Goal: Task Accomplishment & Management: Manage account settings

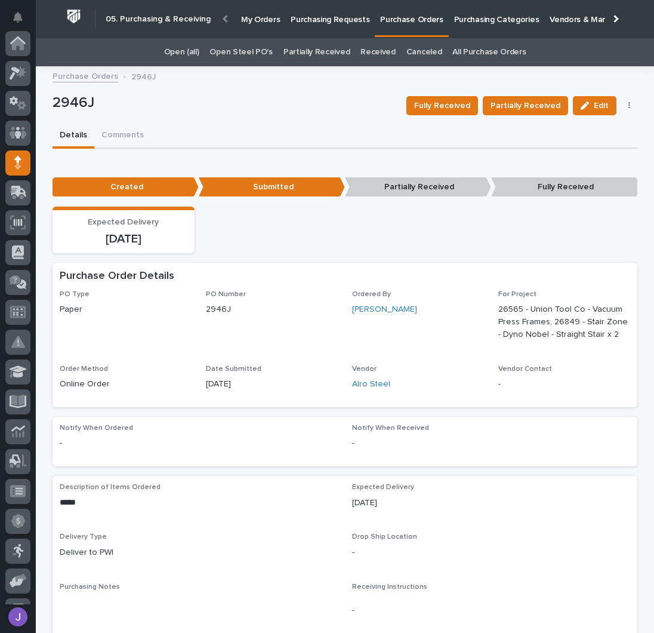
scroll to position [119, 0]
click at [346, 17] on p "Purchasing Requests" at bounding box center [330, 12] width 79 height 25
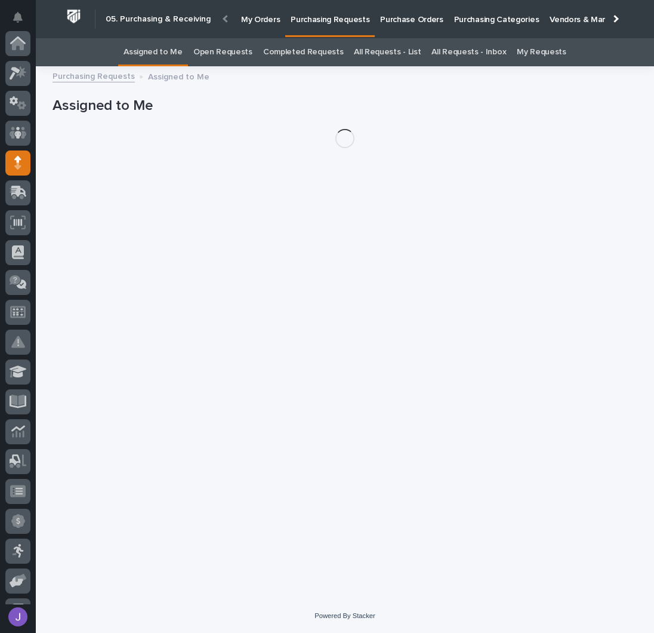
scroll to position [119, 0]
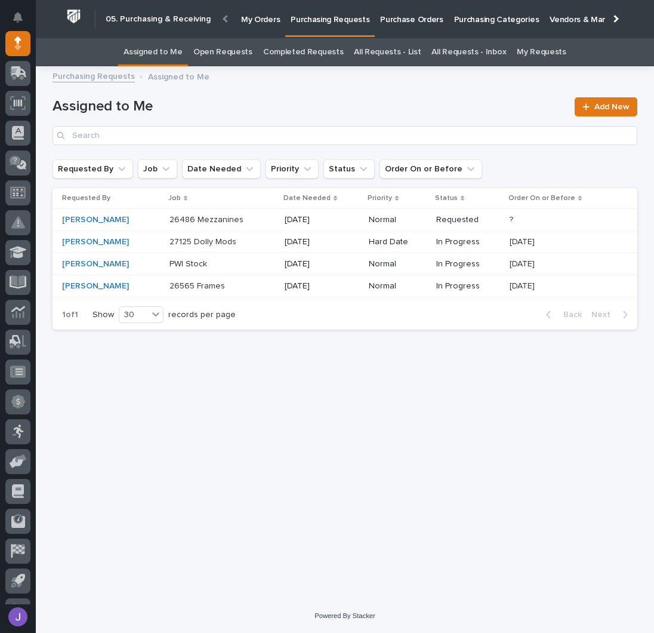
click at [263, 288] on div "26565 Frames 26565 Frames" at bounding box center [222, 286] width 106 height 20
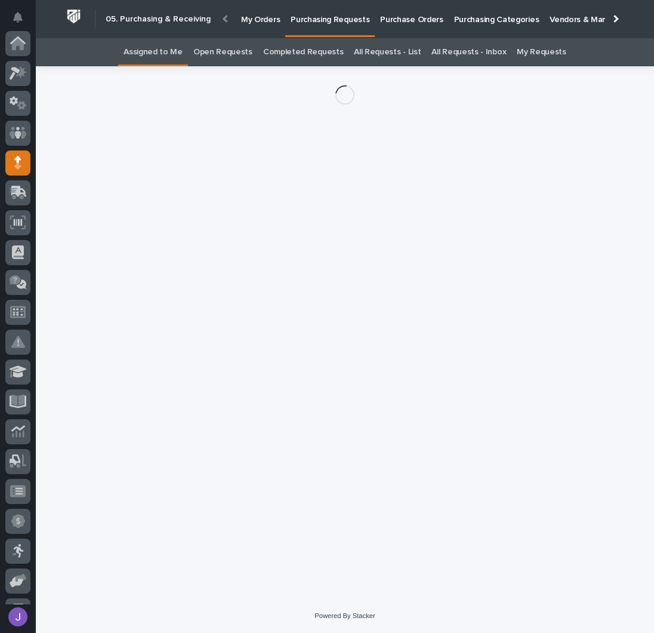
scroll to position [119, 0]
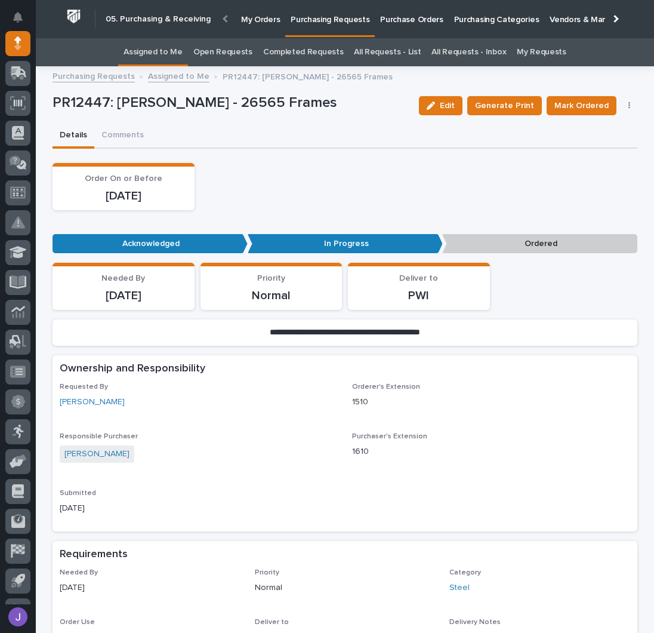
click at [628, 105] on icon "button" at bounding box center [629, 105] width 2 height 7
click at [582, 155] on span "Edit Linked PO's" at bounding box center [590, 148] width 61 height 14
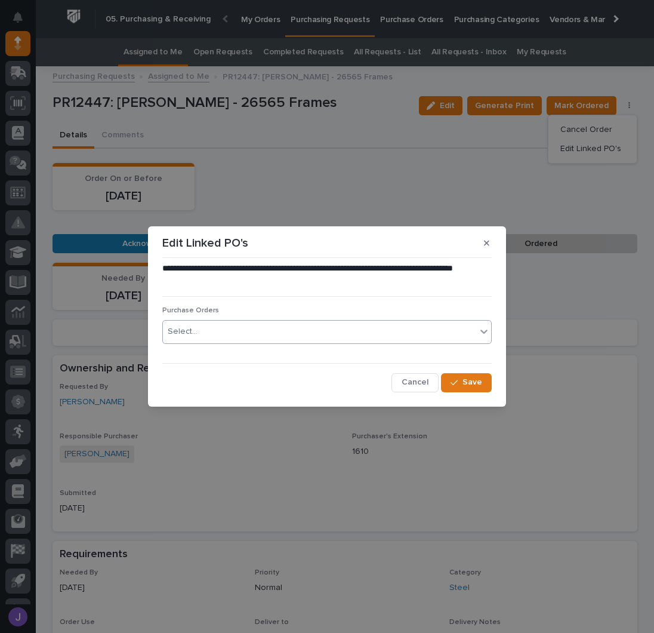
click at [289, 323] on div "Select..." at bounding box center [319, 332] width 313 height 20
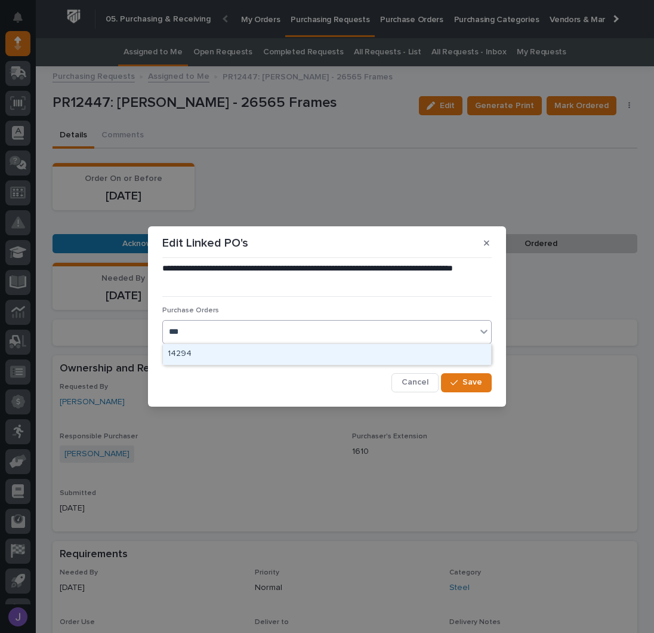
type input "****"
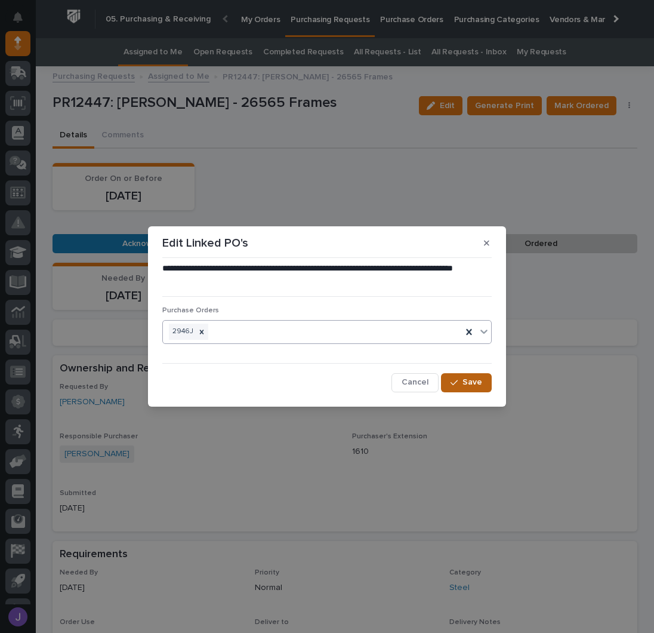
click at [467, 378] on span "Save" at bounding box center [473, 382] width 20 height 11
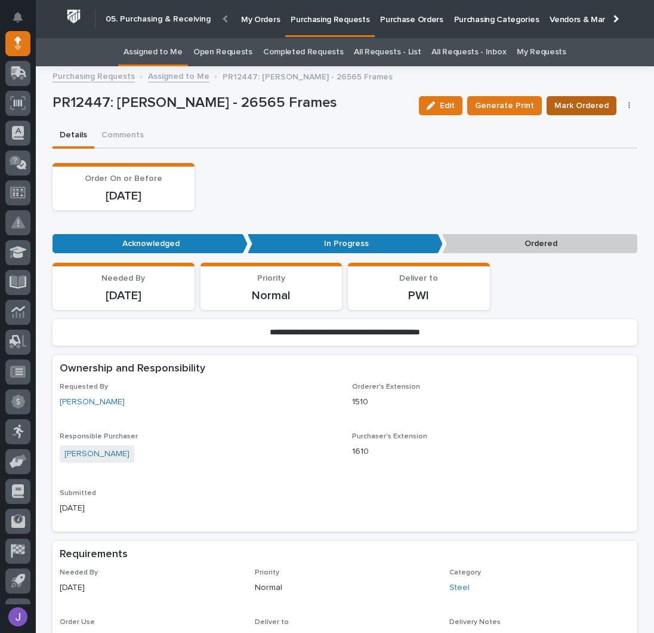
click at [569, 103] on span "Mark Ordered" at bounding box center [581, 105] width 54 height 14
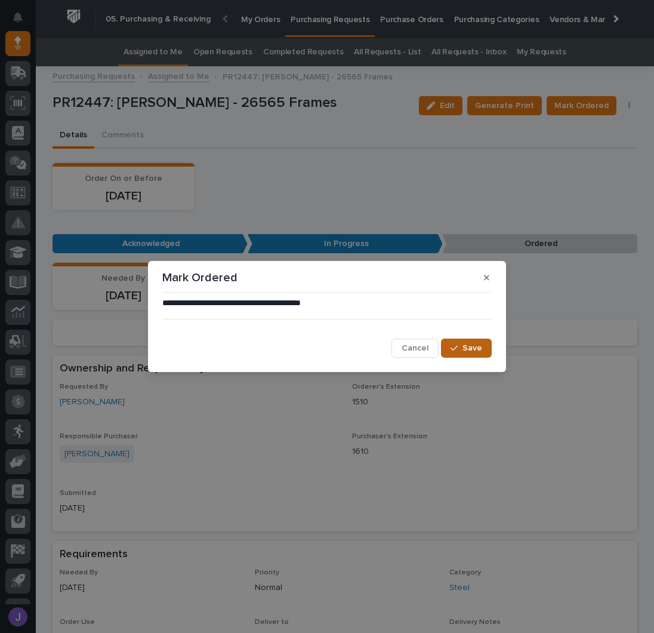
click at [473, 345] on span "Save" at bounding box center [473, 348] width 20 height 11
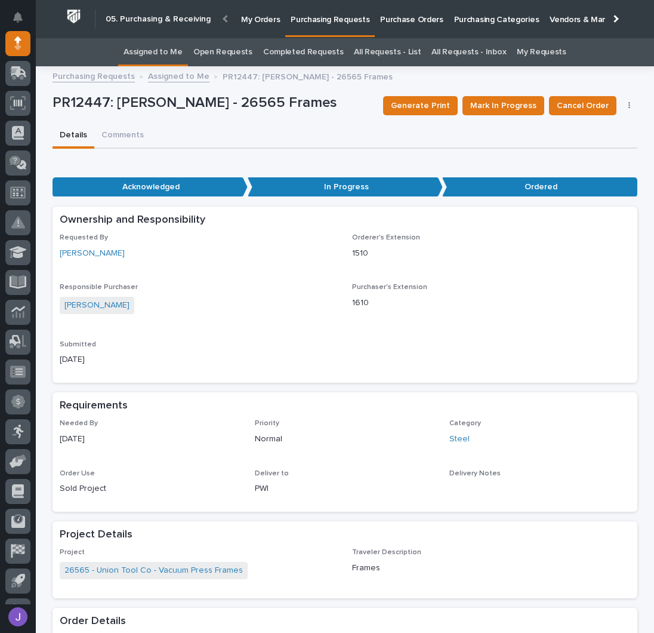
click at [380, 21] on p "Purchase Orders" at bounding box center [411, 12] width 63 height 25
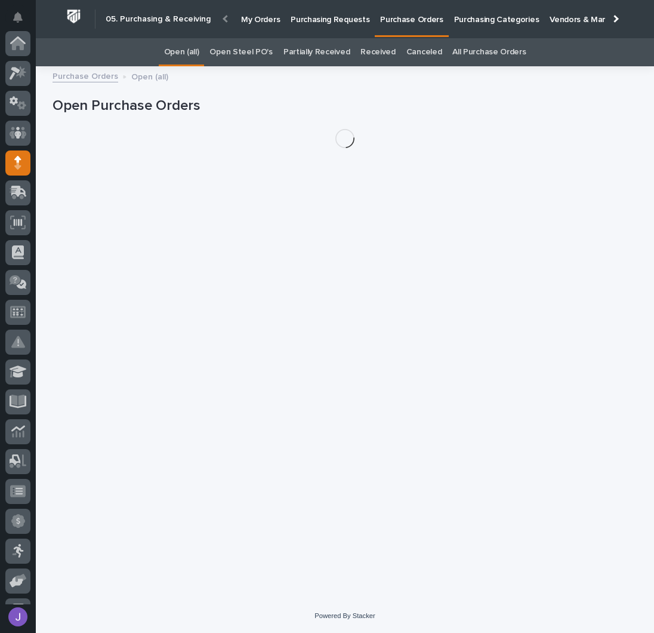
scroll to position [119, 0]
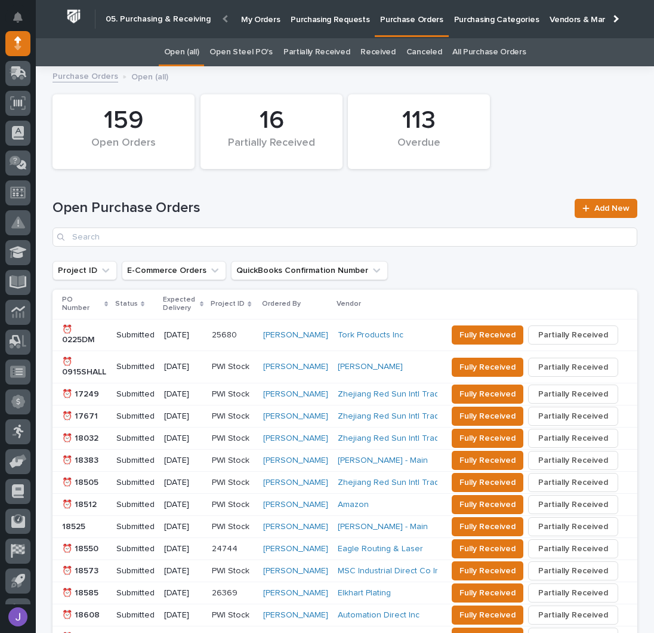
click at [254, 52] on link "Open Steel PO's" at bounding box center [240, 52] width 63 height 28
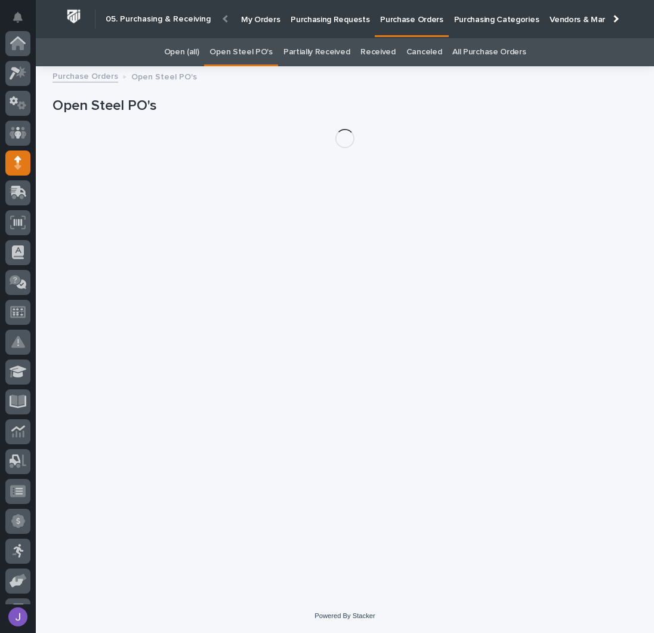
scroll to position [119, 0]
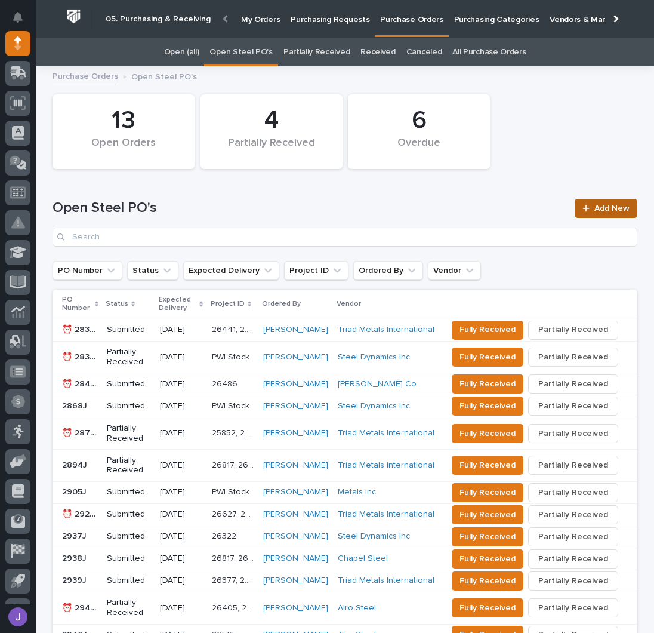
click at [613, 205] on span "Add New" at bounding box center [611, 208] width 35 height 8
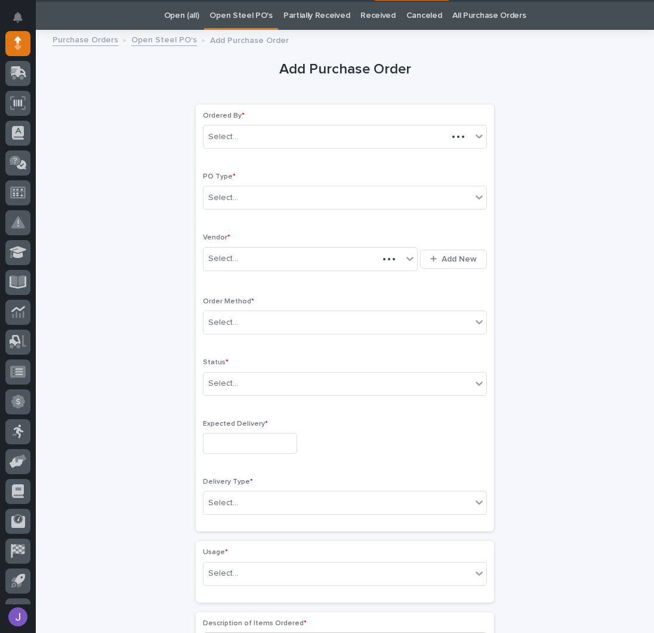
scroll to position [38, 0]
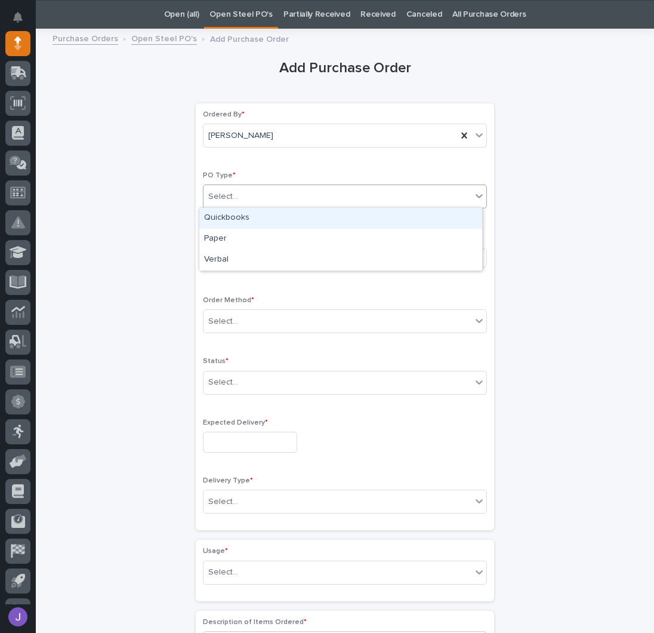
click at [246, 189] on div "Select..." at bounding box center [338, 197] width 268 height 20
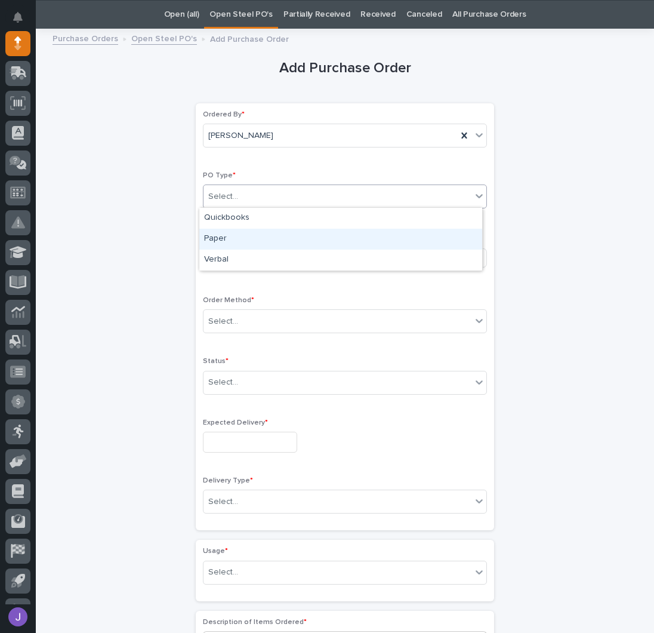
click at [228, 236] on div "Paper" at bounding box center [340, 239] width 283 height 21
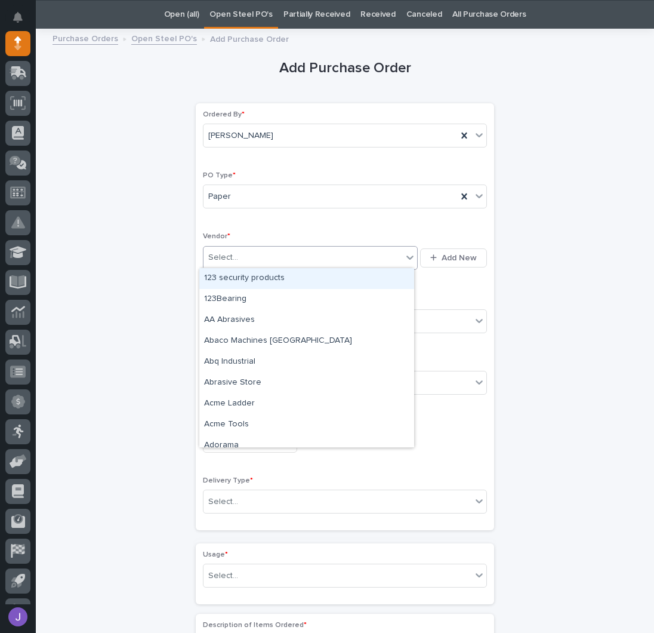
click at [226, 252] on div "Select..." at bounding box center [223, 257] width 30 height 13
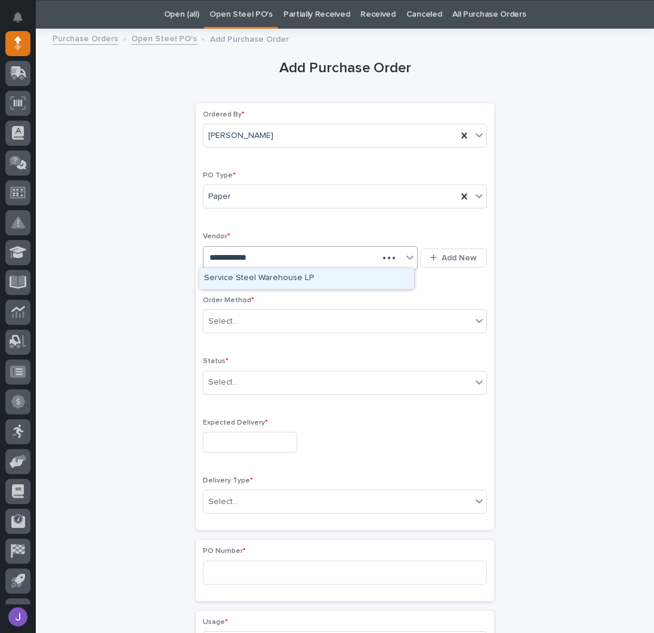
type input "**********"
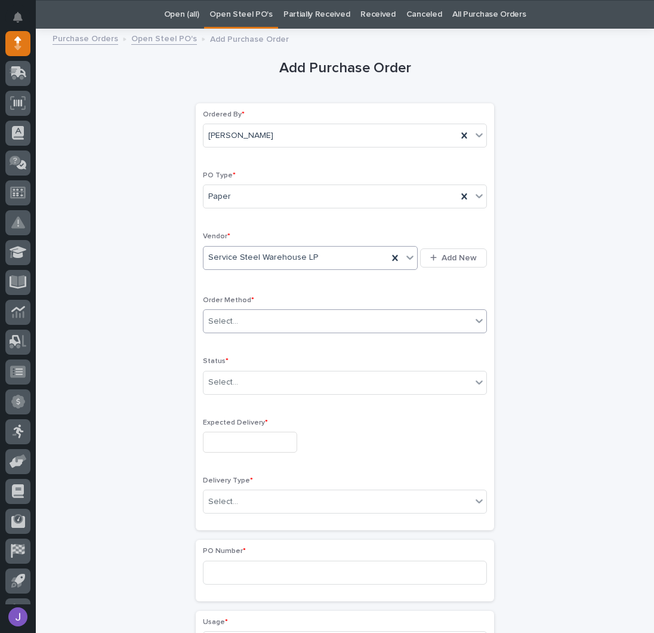
click at [239, 325] on div "Select..." at bounding box center [338, 322] width 268 height 20
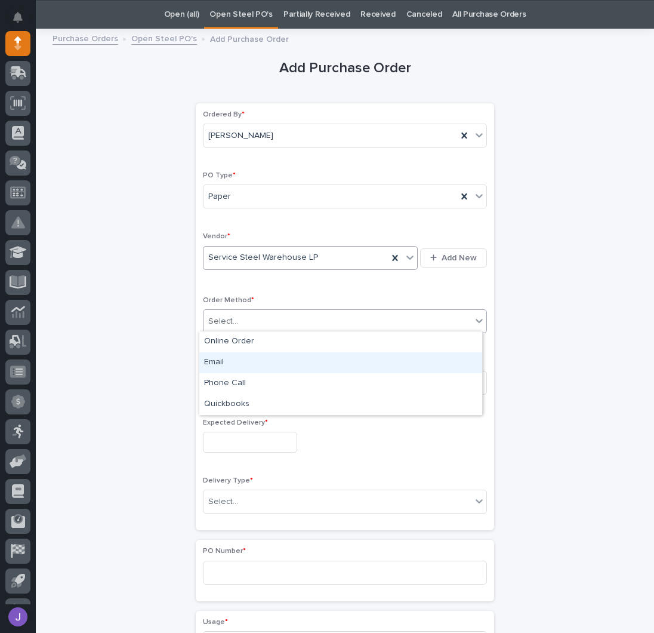
click at [230, 363] on div "Email" at bounding box center [340, 362] width 283 height 21
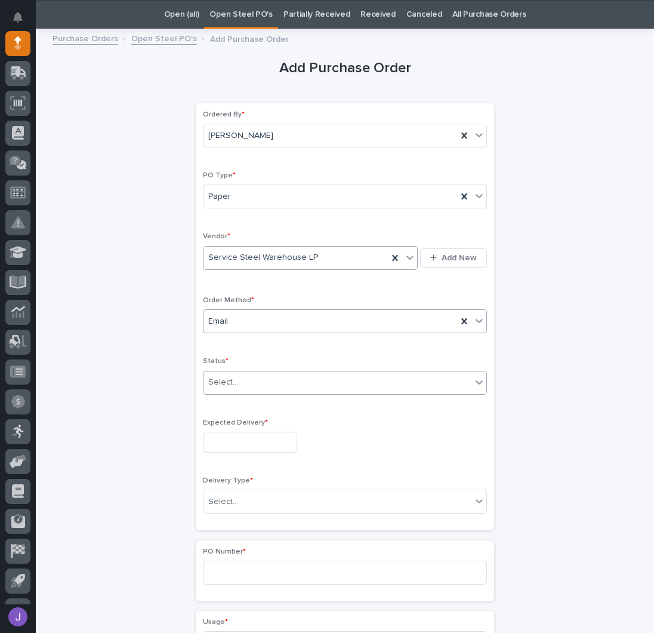
click at [232, 389] on div "Select..." at bounding box center [338, 382] width 268 height 20
click at [230, 436] on input "text" at bounding box center [250, 441] width 94 height 21
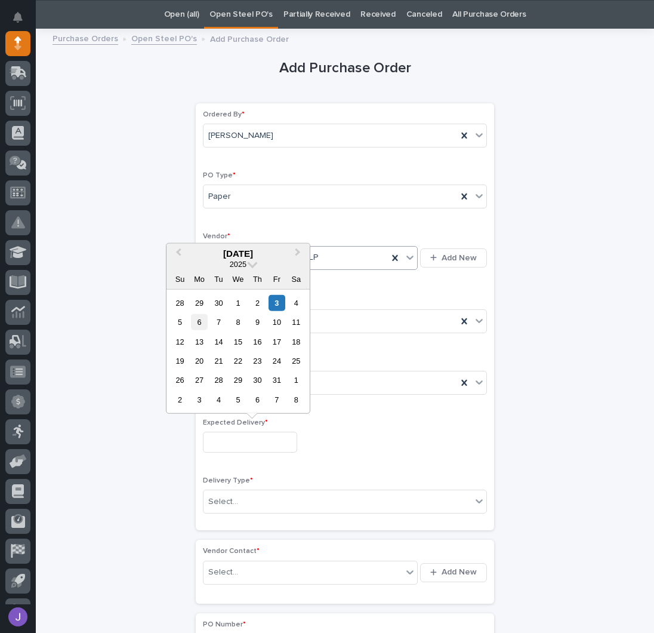
click at [201, 326] on div "6" at bounding box center [199, 322] width 16 height 16
type input "**********"
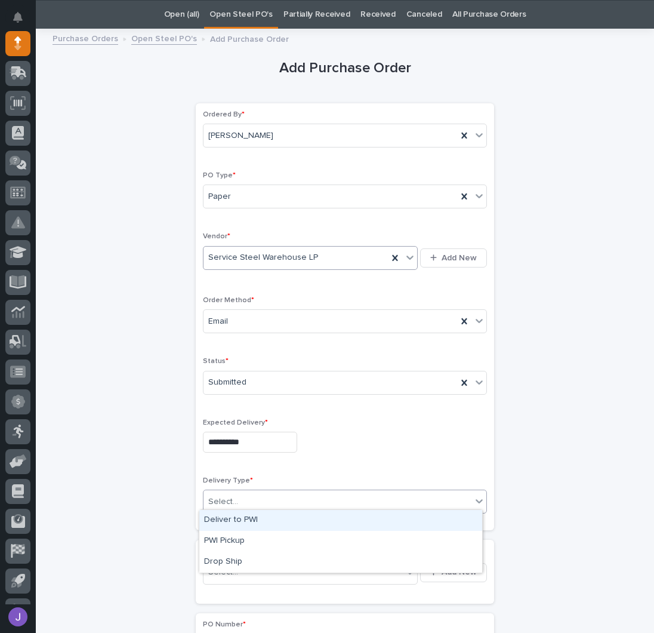
click at [239, 497] on input "text" at bounding box center [239, 502] width 1 height 10
click at [234, 525] on div "Deliver to PWI" at bounding box center [340, 520] width 283 height 21
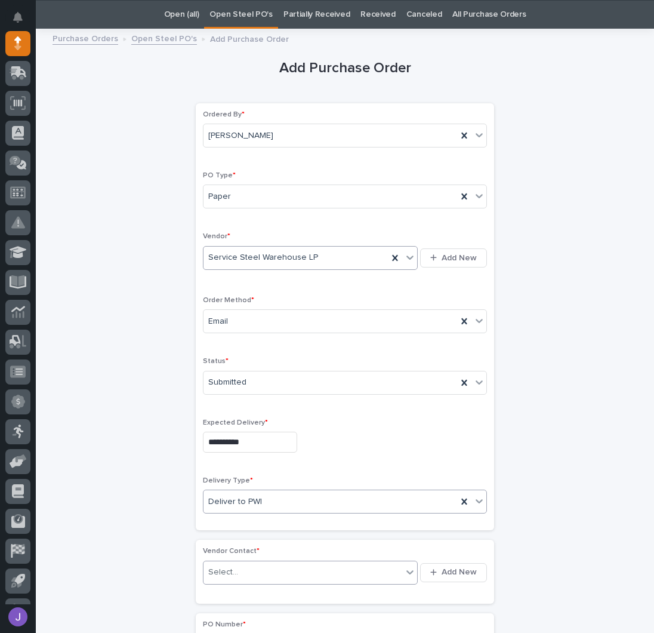
click at [239, 567] on input "text" at bounding box center [239, 572] width 1 height 10
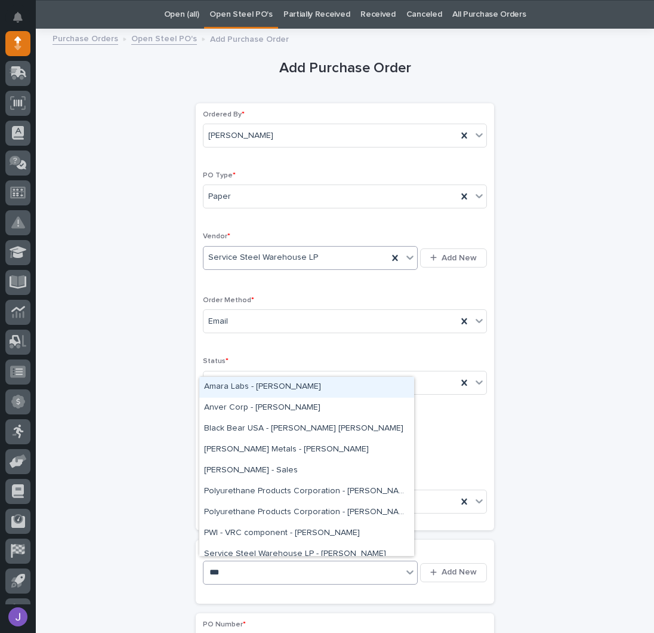
type input "****"
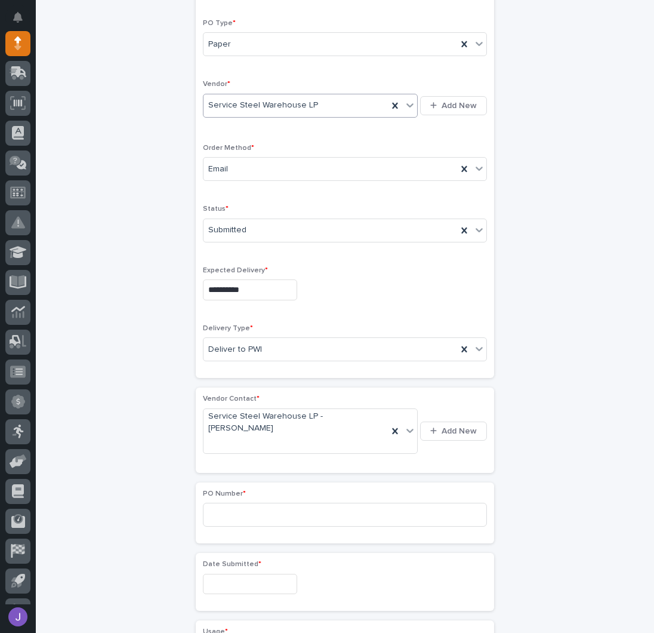
scroll to position [276, 0]
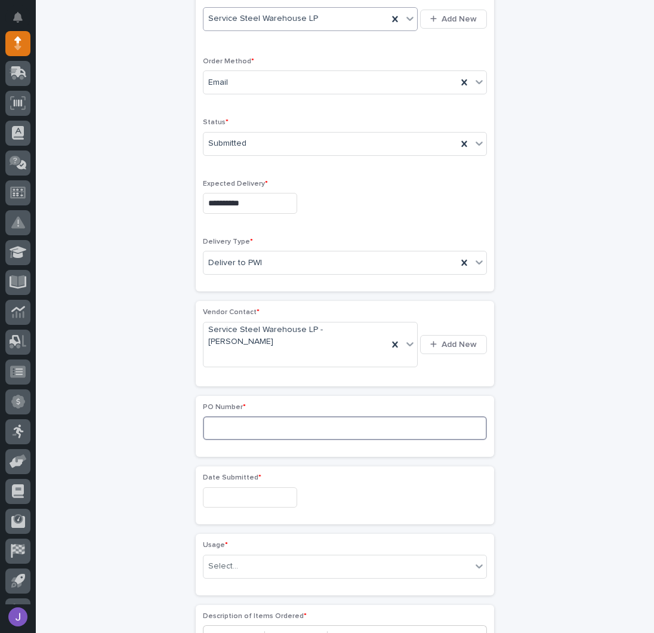
click at [243, 416] on input at bounding box center [345, 428] width 284 height 24
type input "2945J"
click at [278, 487] on input "text" at bounding box center [250, 497] width 94 height 21
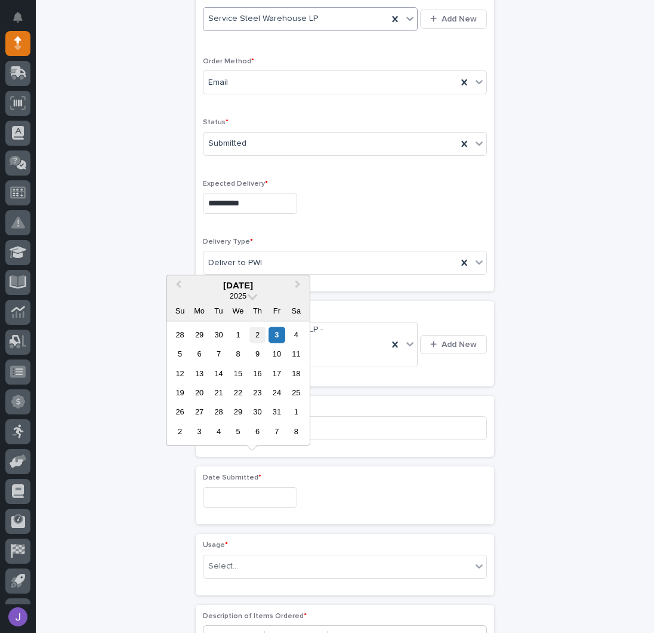
click at [262, 335] on div "2" at bounding box center [257, 334] width 16 height 16
type input "**********"
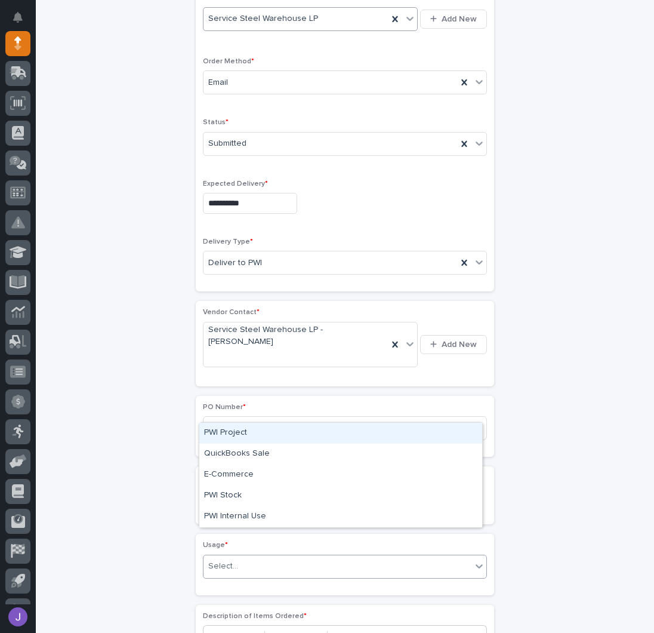
click at [238, 556] on div "Select..." at bounding box center [338, 566] width 268 height 20
click at [230, 436] on div "PWI Project" at bounding box center [340, 433] width 283 height 21
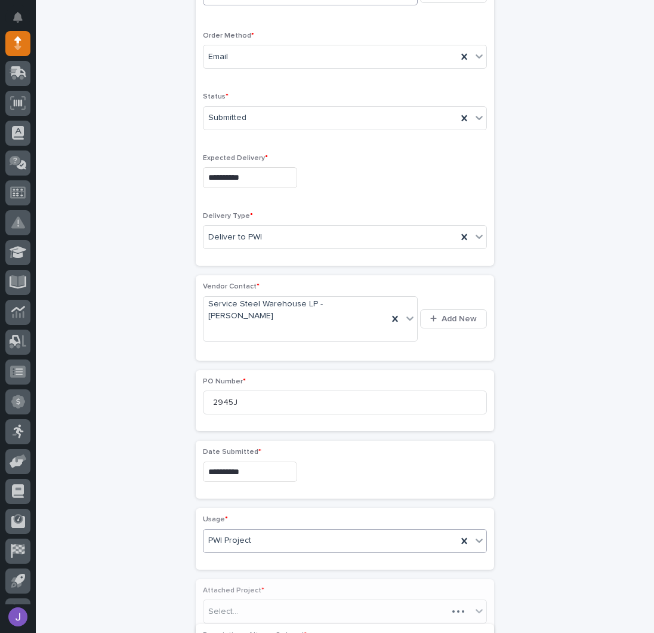
scroll to position [312, 0]
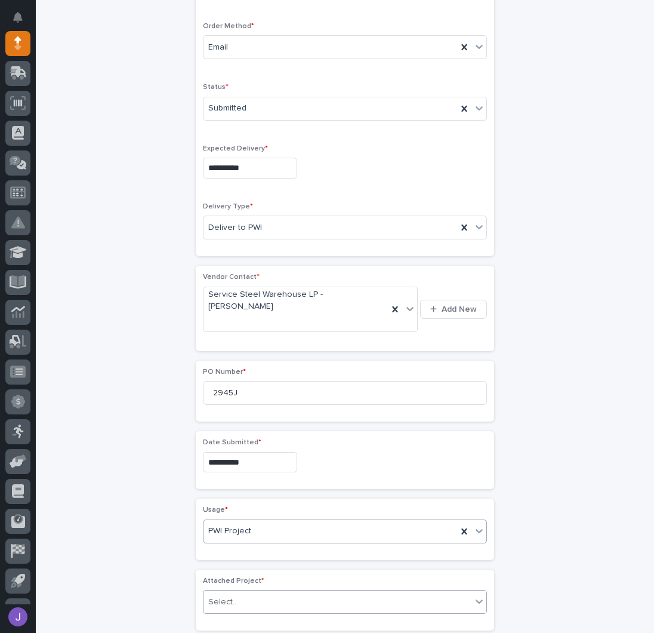
click at [232, 596] on div "Select..." at bounding box center [223, 602] width 30 height 13
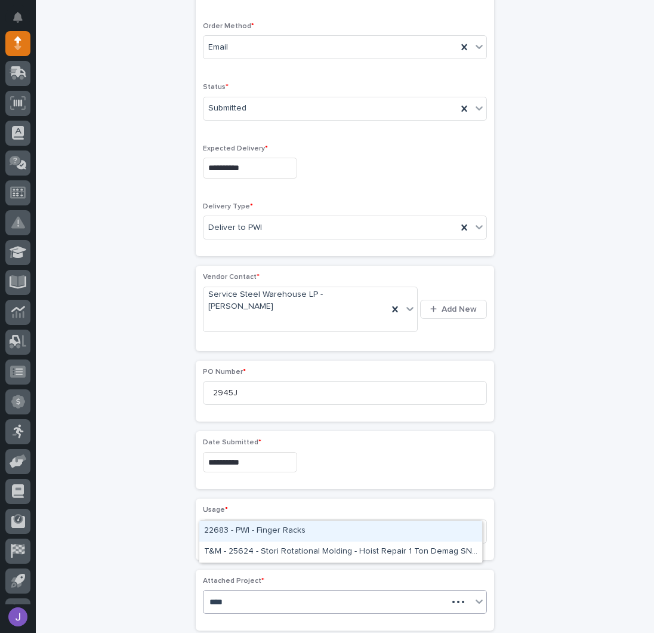
type input "*****"
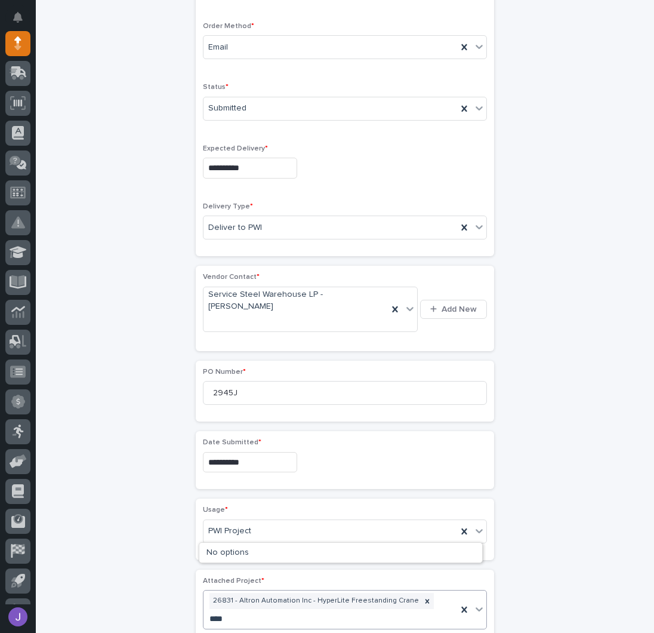
type input "*****"
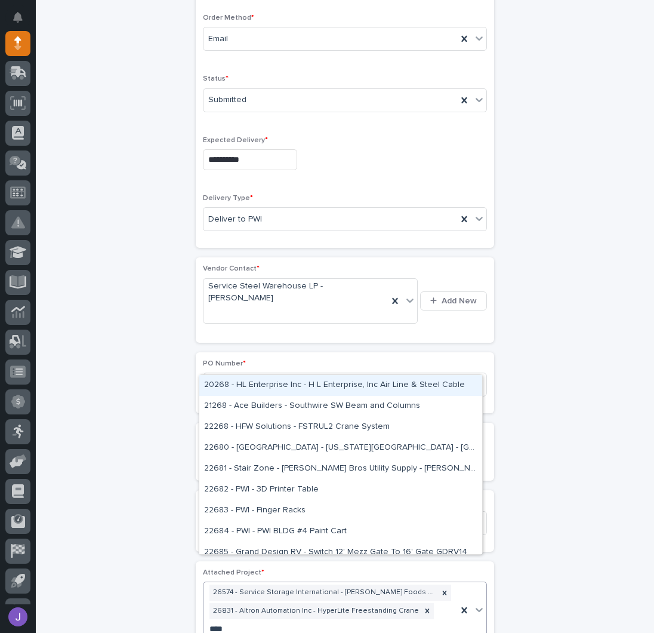
type input "*****"
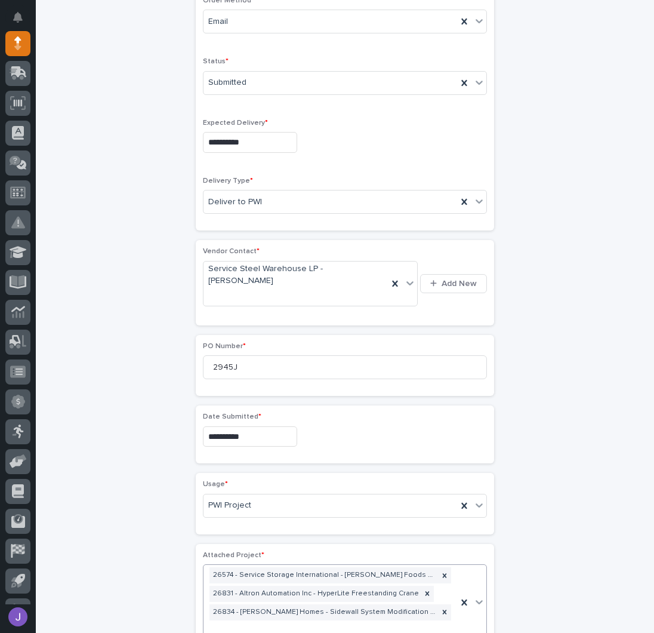
click at [151, 563] on div "**********" at bounding box center [345, 438] width 585 height 1404
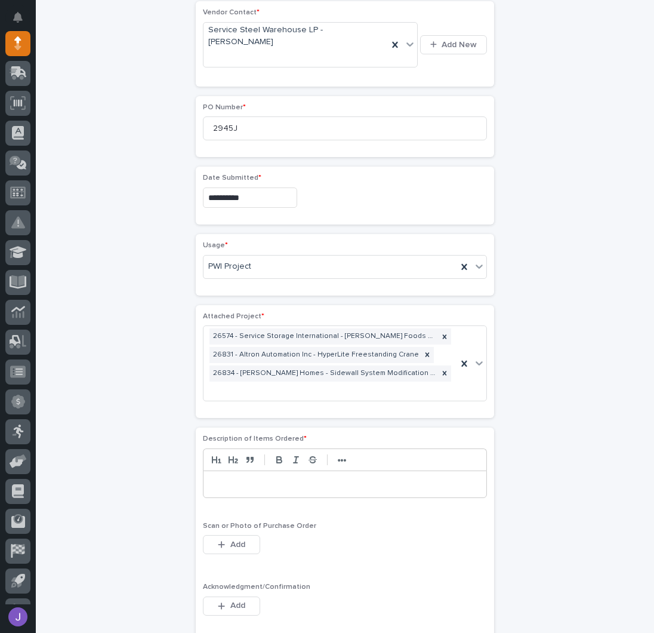
click at [212, 478] on p at bounding box center [344, 484] width 265 height 12
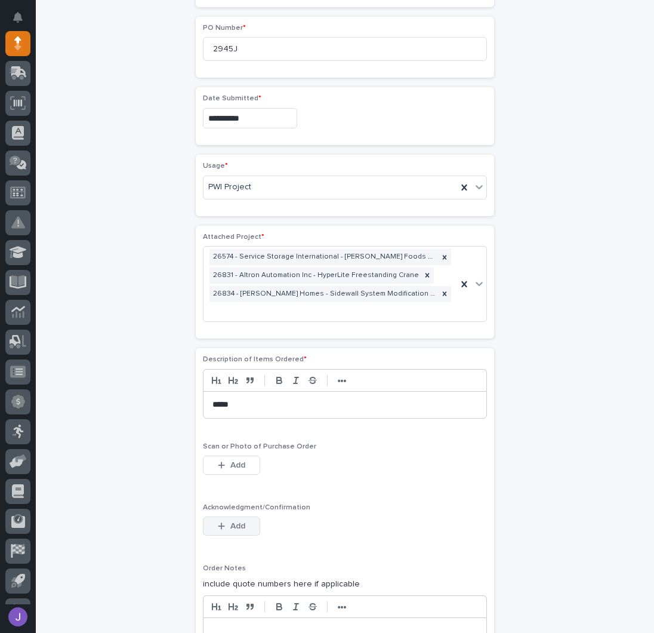
click at [235, 520] on span "Add" at bounding box center [237, 525] width 15 height 11
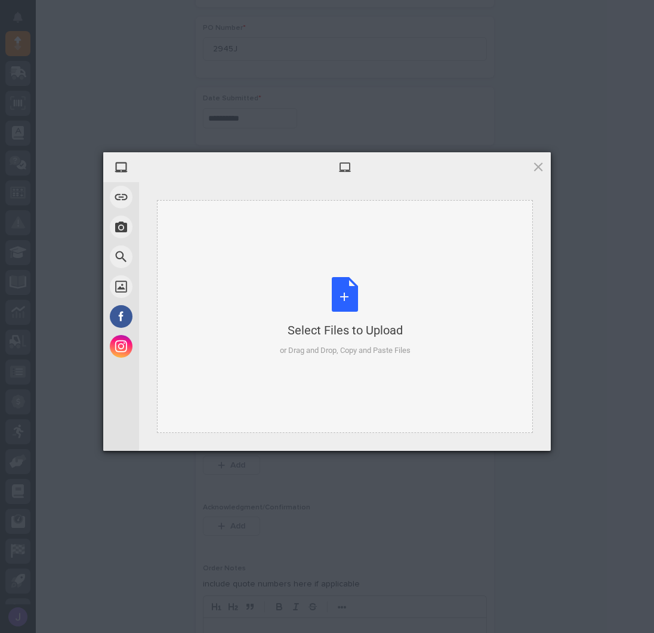
click at [349, 282] on div "Select Files to Upload or Drag and Drop, Copy and Paste Files" at bounding box center [345, 316] width 131 height 79
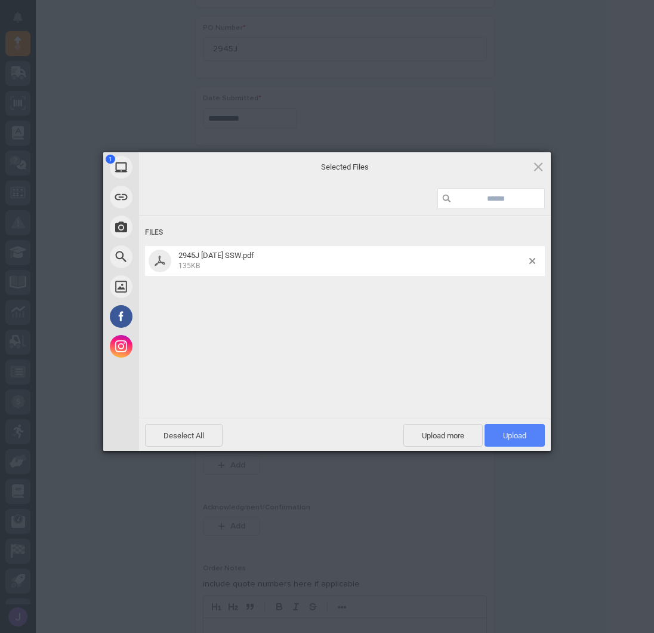
drag, startPoint x: 525, startPoint y: 443, endPoint x: 514, endPoint y: 426, distance: 20.4
click at [525, 443] on span "Upload 1" at bounding box center [515, 435] width 60 height 23
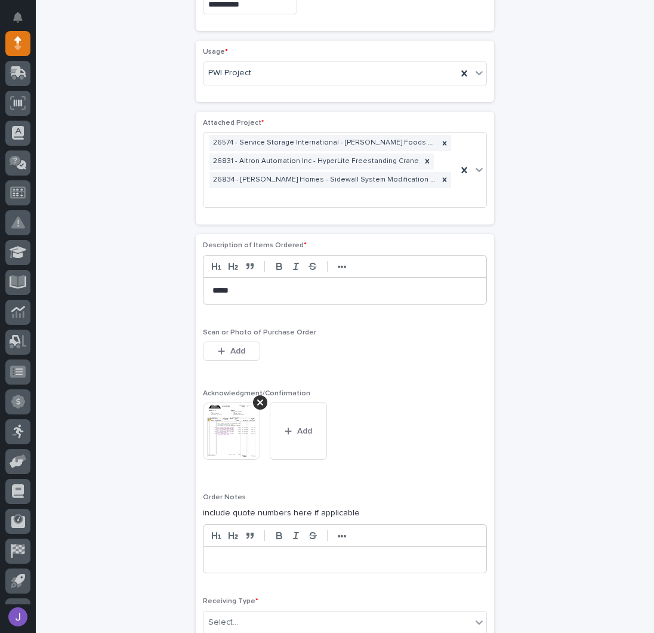
scroll to position [836, 0]
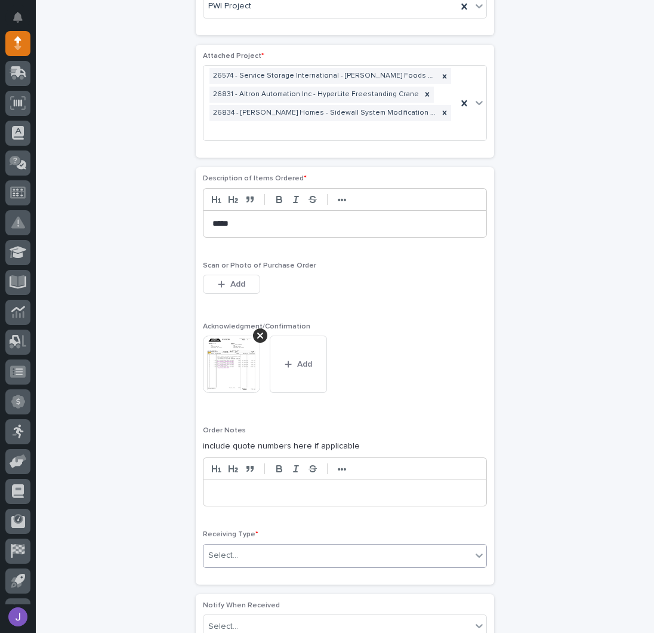
click at [215, 549] on div "Select..." at bounding box center [223, 555] width 30 height 13
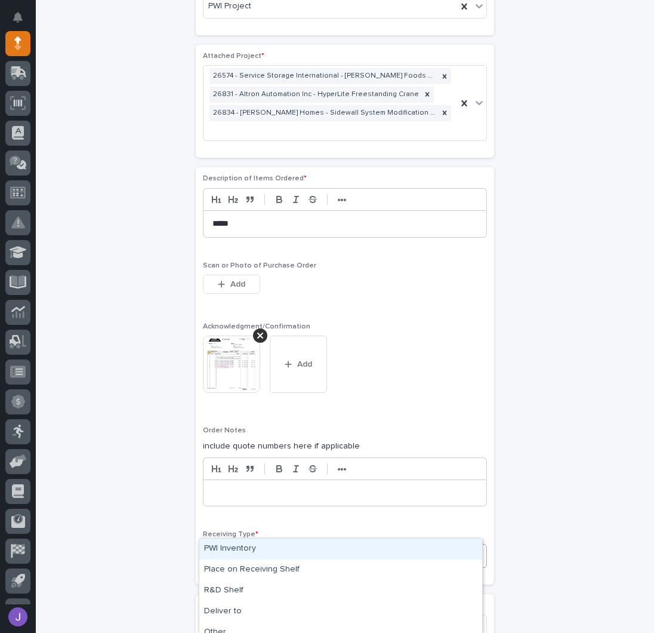
click at [223, 550] on div "PWI Inventory" at bounding box center [340, 548] width 283 height 21
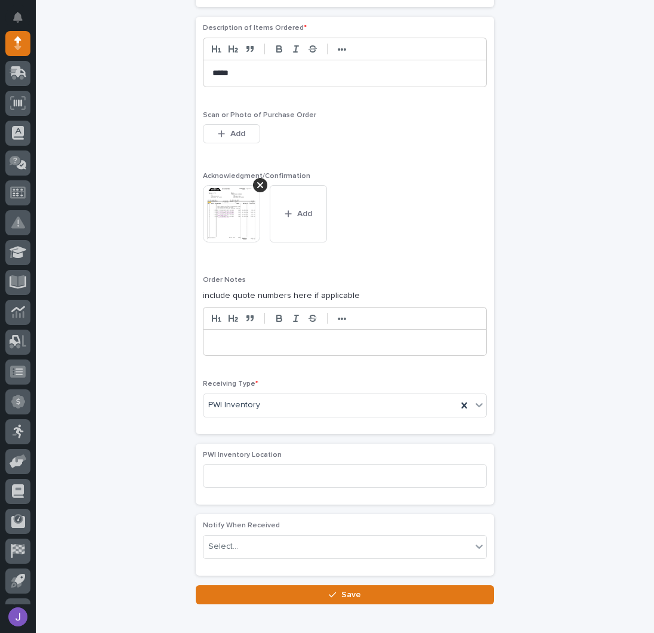
scroll to position [990, 0]
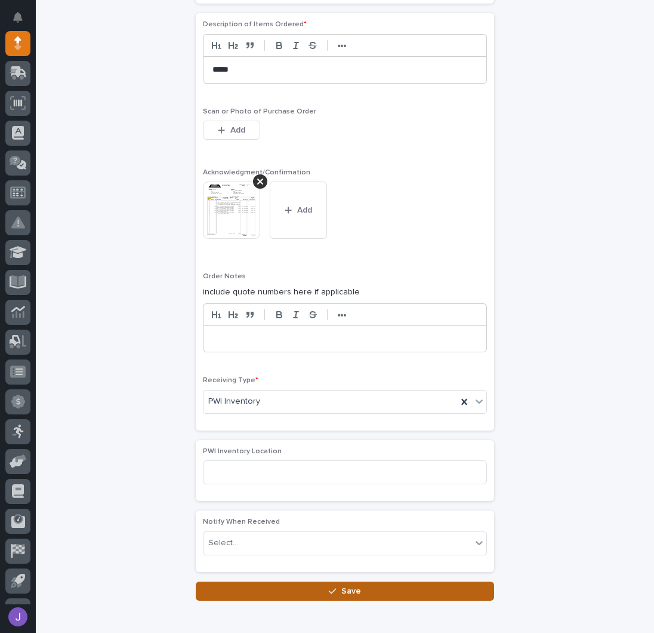
click at [215, 581] on button "Save" at bounding box center [345, 590] width 298 height 19
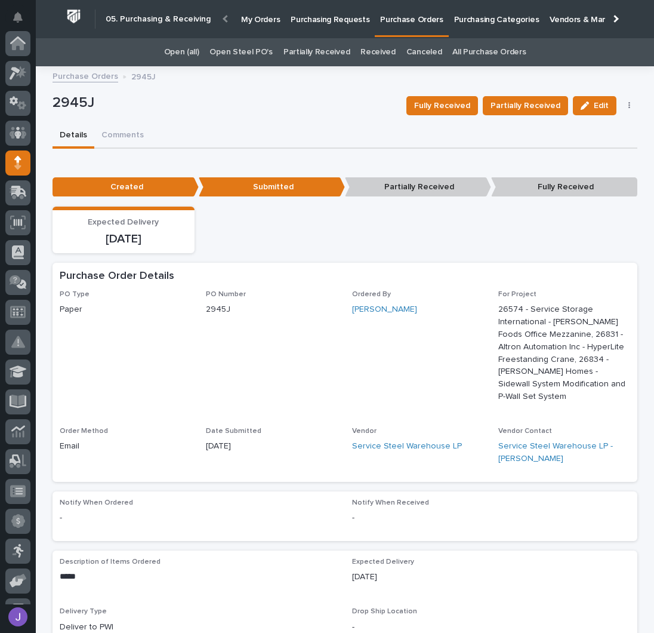
scroll to position [119, 0]
click at [321, 22] on p "Purchasing Requests" at bounding box center [330, 12] width 79 height 25
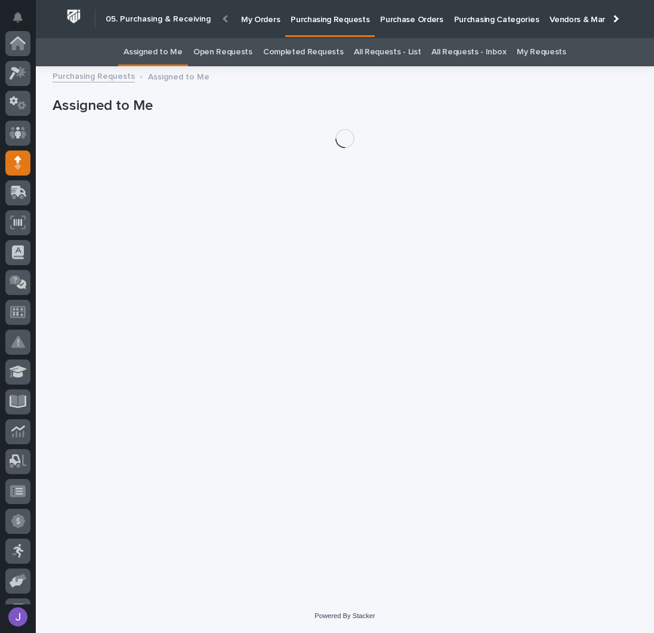
scroll to position [119, 0]
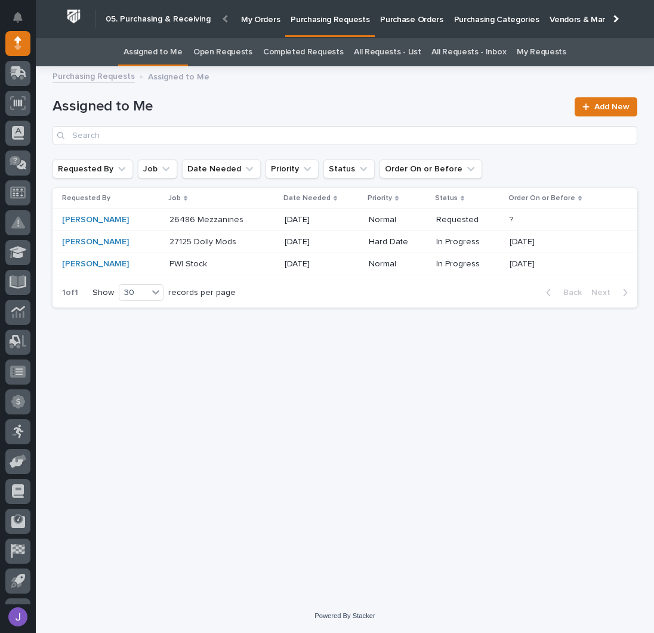
click at [238, 226] on div "26486 Mezzanines 26486 Mezzanines" at bounding box center [222, 220] width 106 height 20
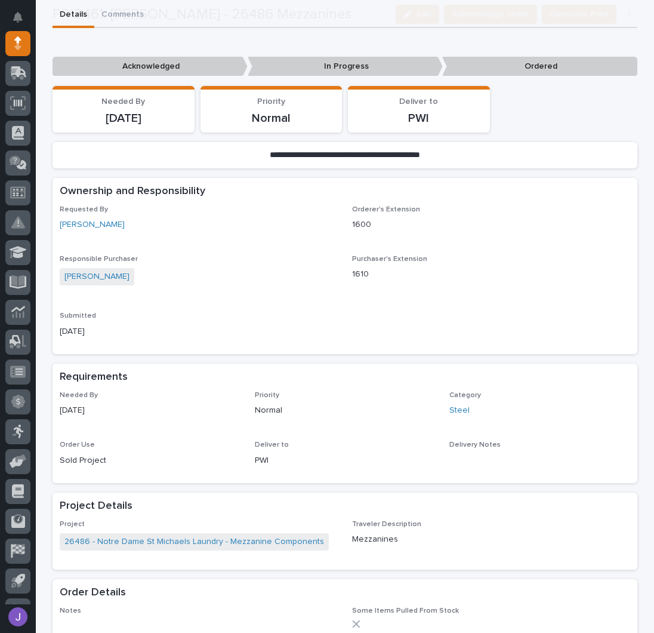
scroll to position [239, 0]
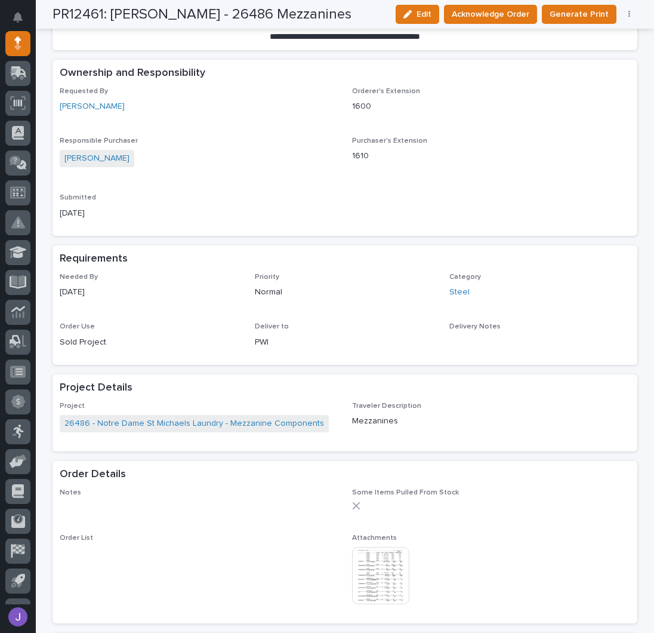
click at [375, 573] on img at bounding box center [380, 575] width 57 height 57
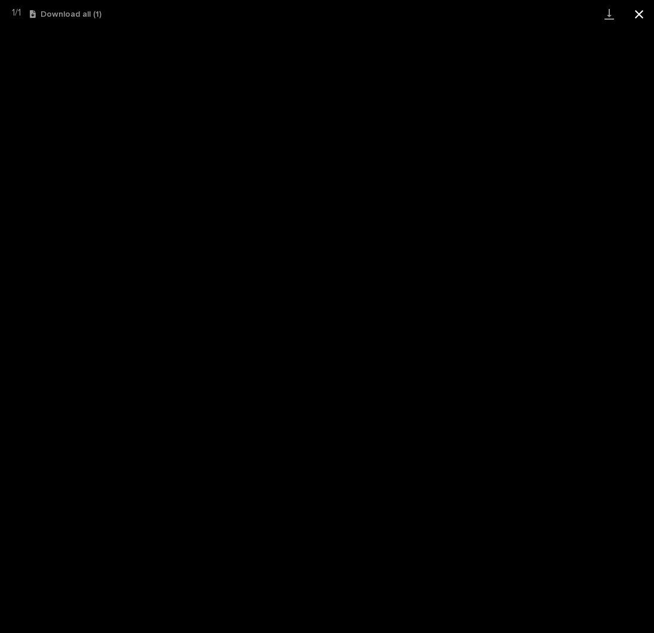
click at [643, 11] on button "Close gallery" at bounding box center [639, 14] width 30 height 28
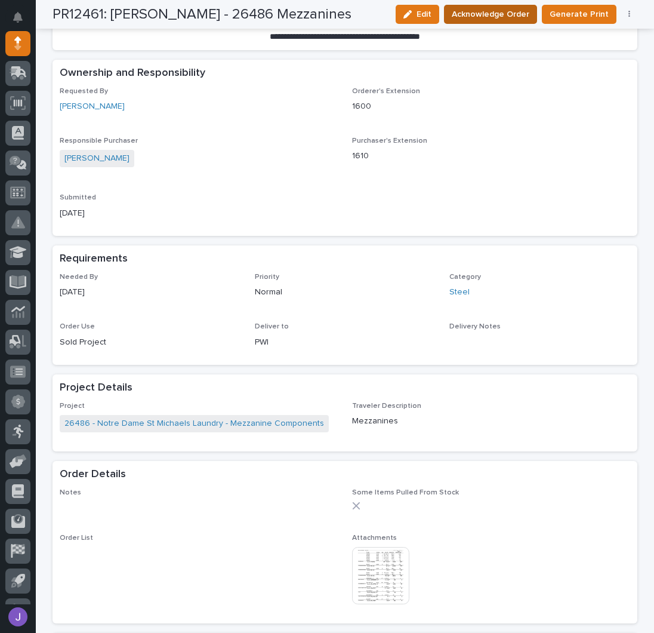
click at [488, 19] on span "Acknowledge Order" at bounding box center [491, 14] width 78 height 14
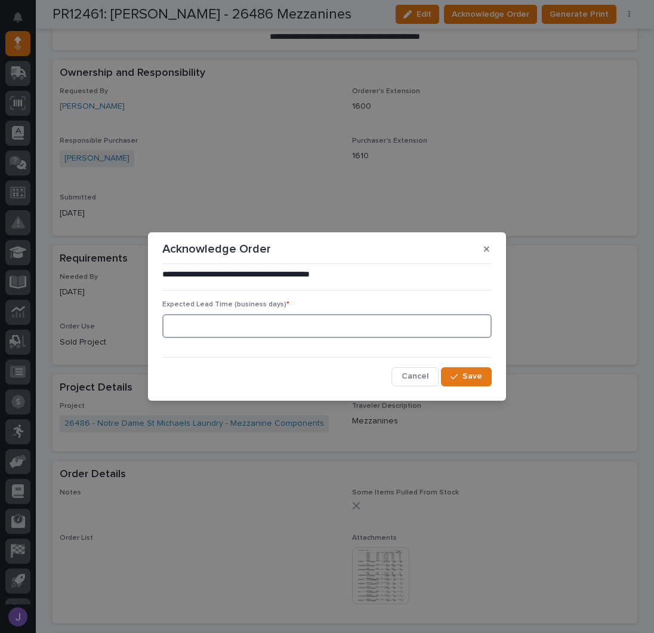
click at [206, 329] on input at bounding box center [326, 326] width 329 height 24
type input "0"
click at [492, 384] on div "**********" at bounding box center [326, 327] width 335 height 123
click at [480, 381] on span "Save" at bounding box center [473, 376] width 20 height 11
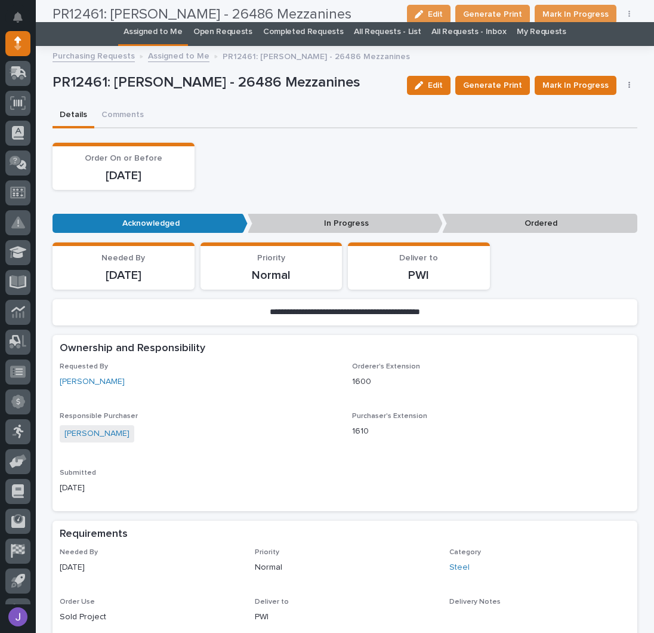
scroll to position [0, 0]
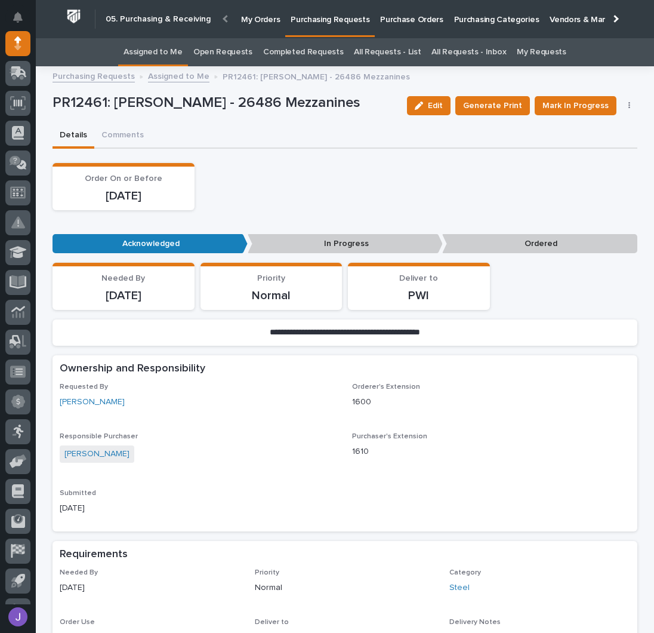
click at [165, 56] on link "Assigned to Me" at bounding box center [153, 52] width 59 height 28
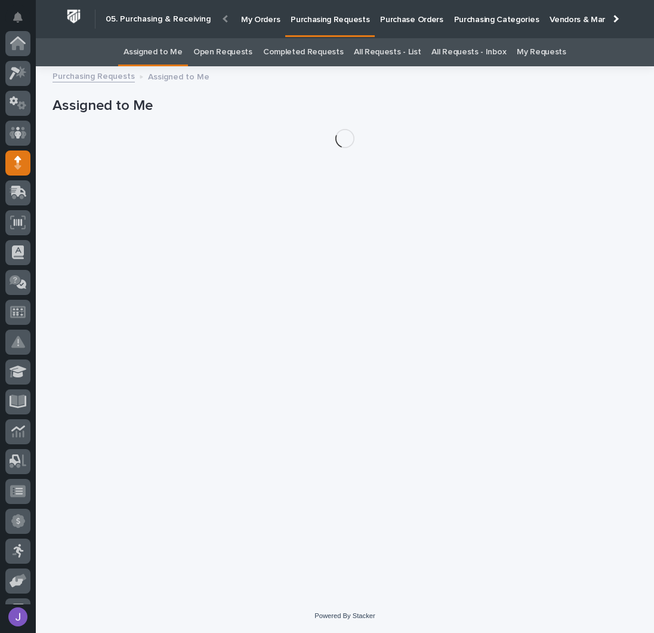
scroll to position [119, 0]
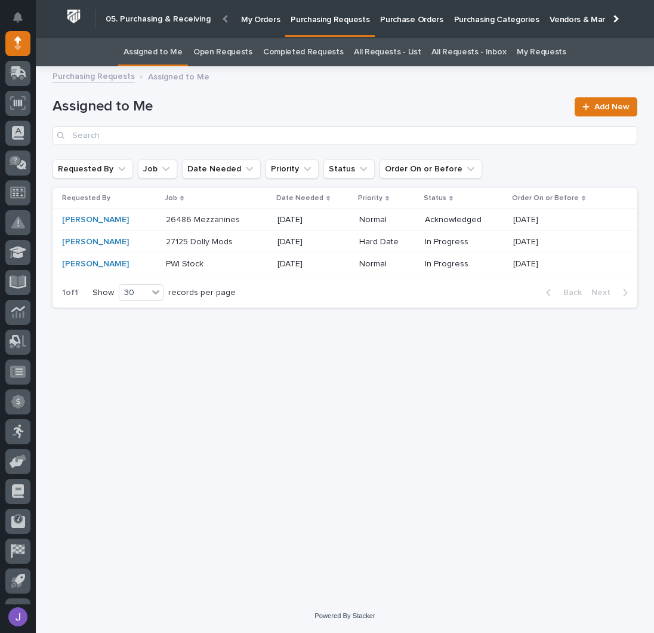
click at [221, 269] on div "PWI Stock PWI Stock" at bounding box center [217, 264] width 102 height 20
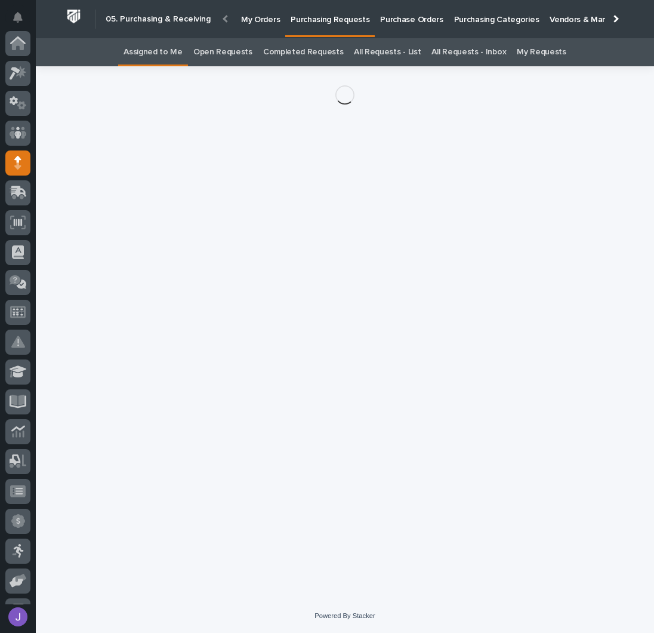
scroll to position [119, 0]
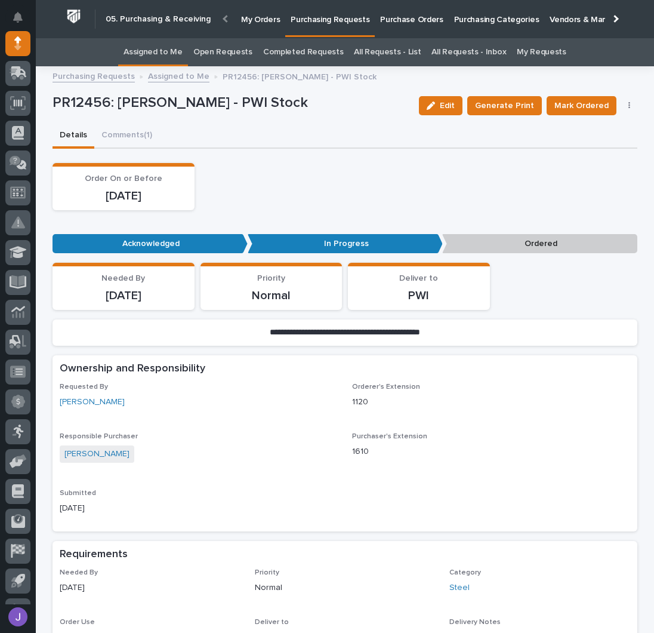
click at [628, 109] on icon "button" at bounding box center [629, 105] width 2 height 8
click at [590, 143] on span "Edit Linked PO's" at bounding box center [590, 148] width 61 height 14
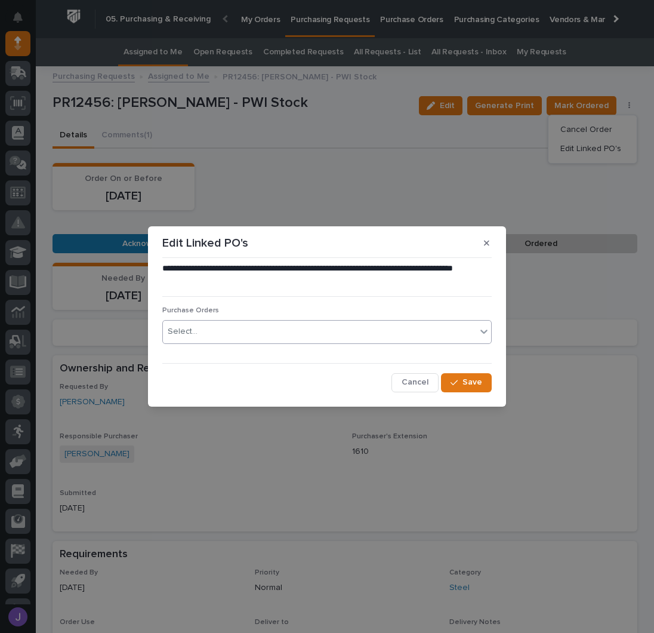
click at [302, 332] on div "Select..." at bounding box center [319, 332] width 313 height 20
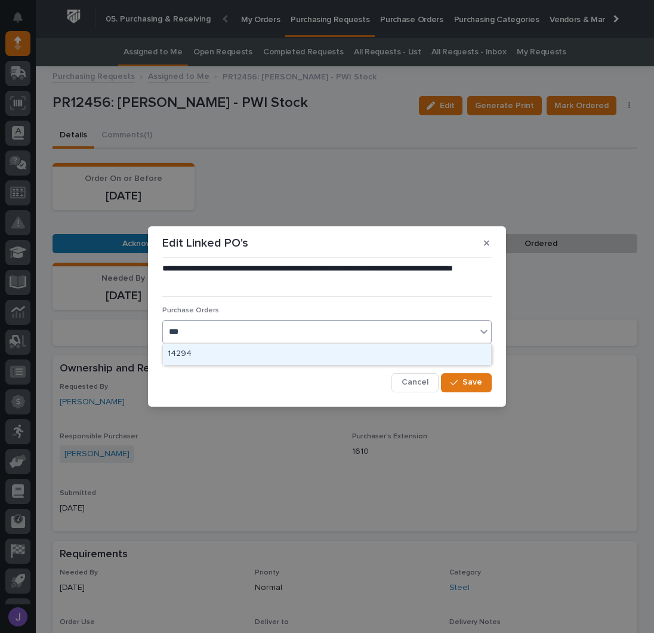
type input "****"
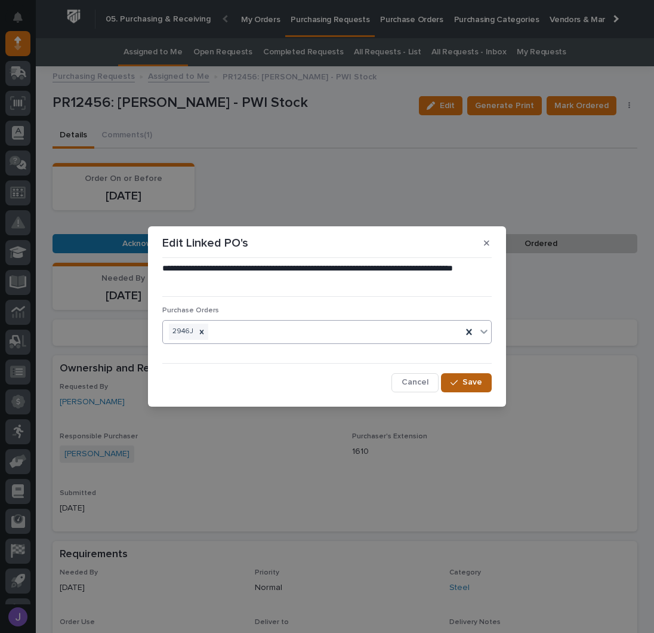
click at [468, 377] on button "Save" at bounding box center [466, 382] width 51 height 19
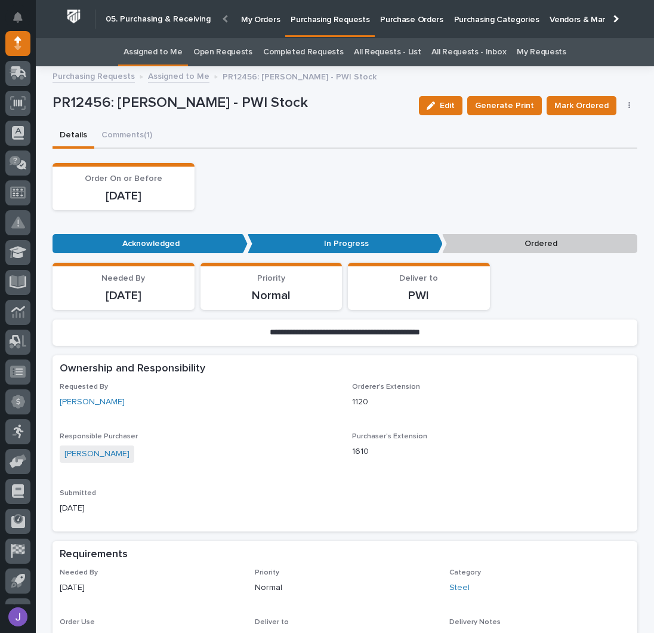
click at [576, 104] on span "Mark Ordered" at bounding box center [581, 105] width 54 height 14
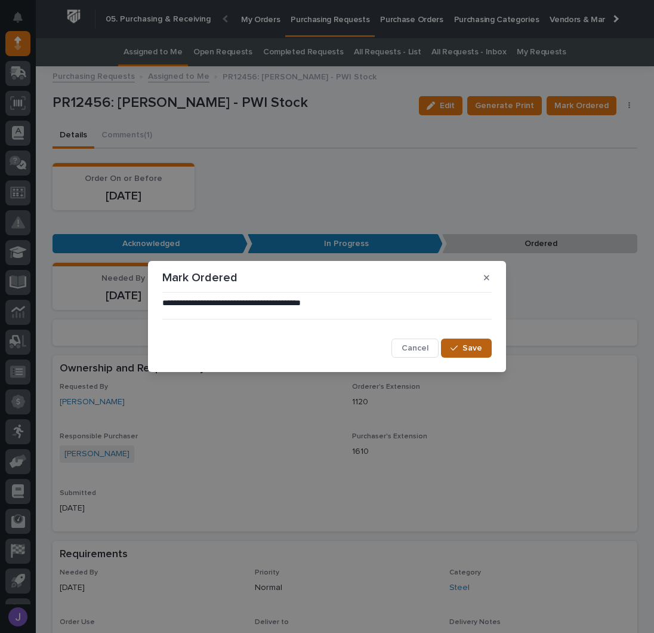
click at [479, 350] on span "Save" at bounding box center [473, 348] width 20 height 11
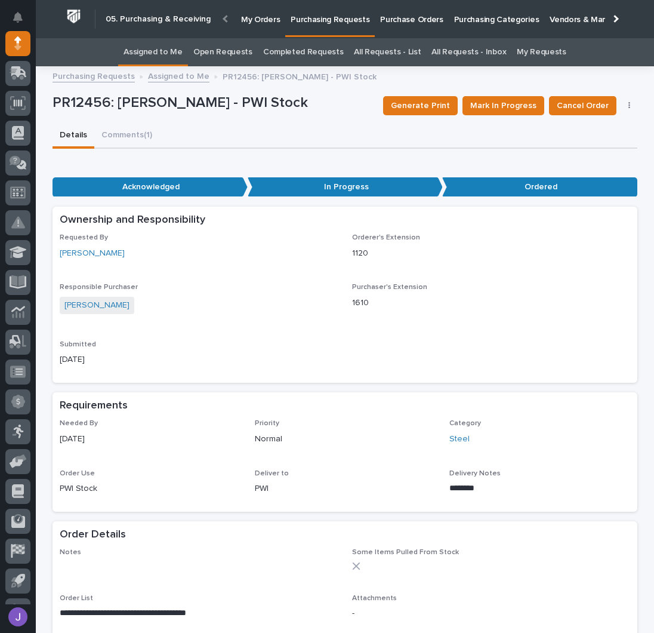
click at [133, 50] on link "Assigned to Me" at bounding box center [153, 52] width 59 height 28
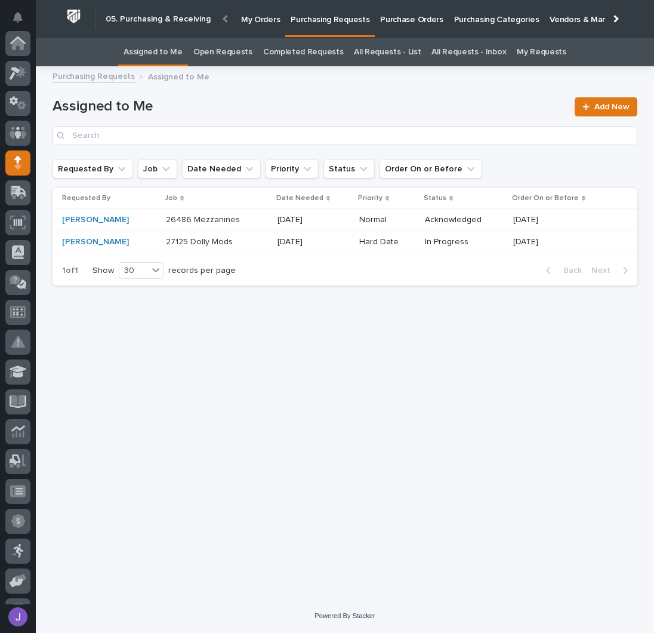
scroll to position [119, 0]
